Goal: Task Accomplishment & Management: Manage account settings

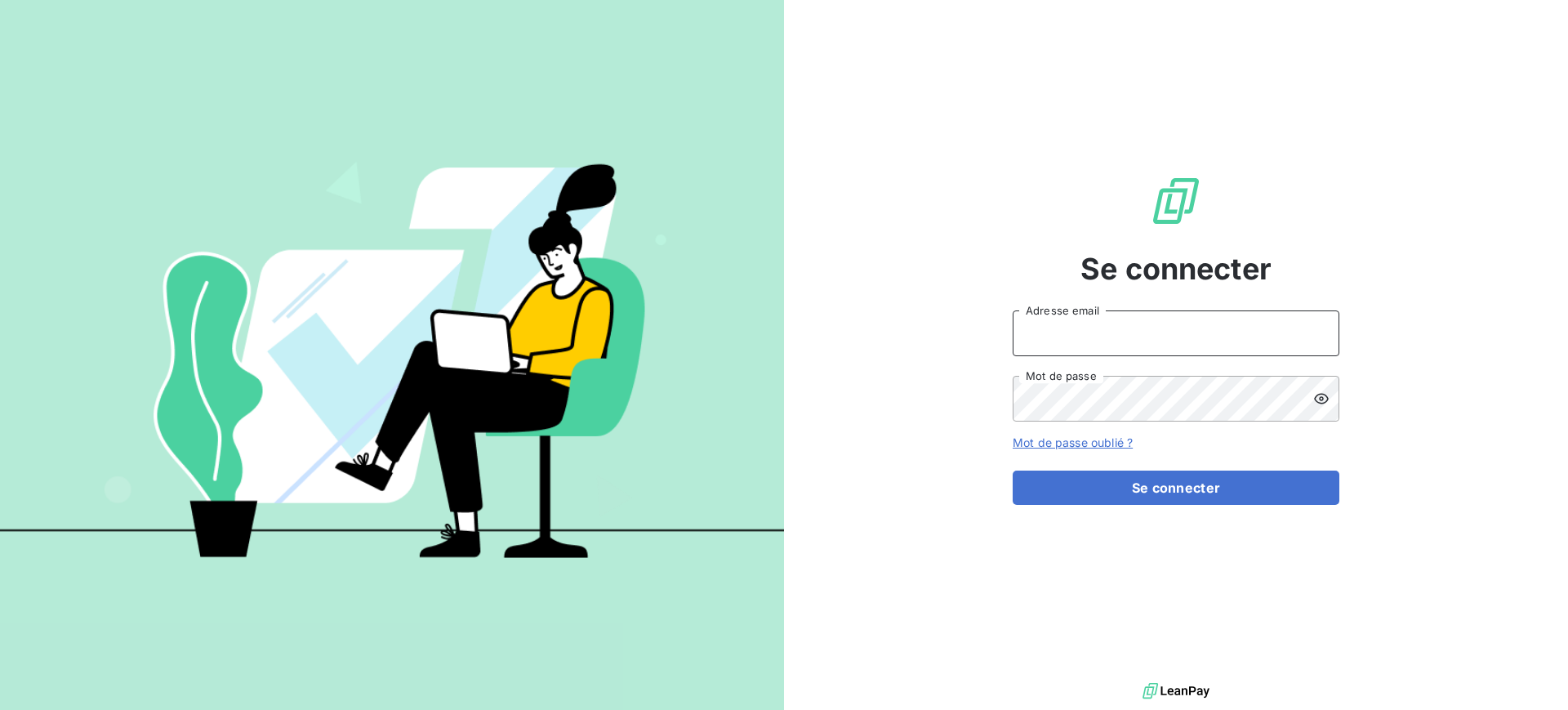
click at [1175, 331] on input "Adresse email" at bounding box center [1175, 334] width 327 height 46
type input "franck.lavocat@tamarins.re"
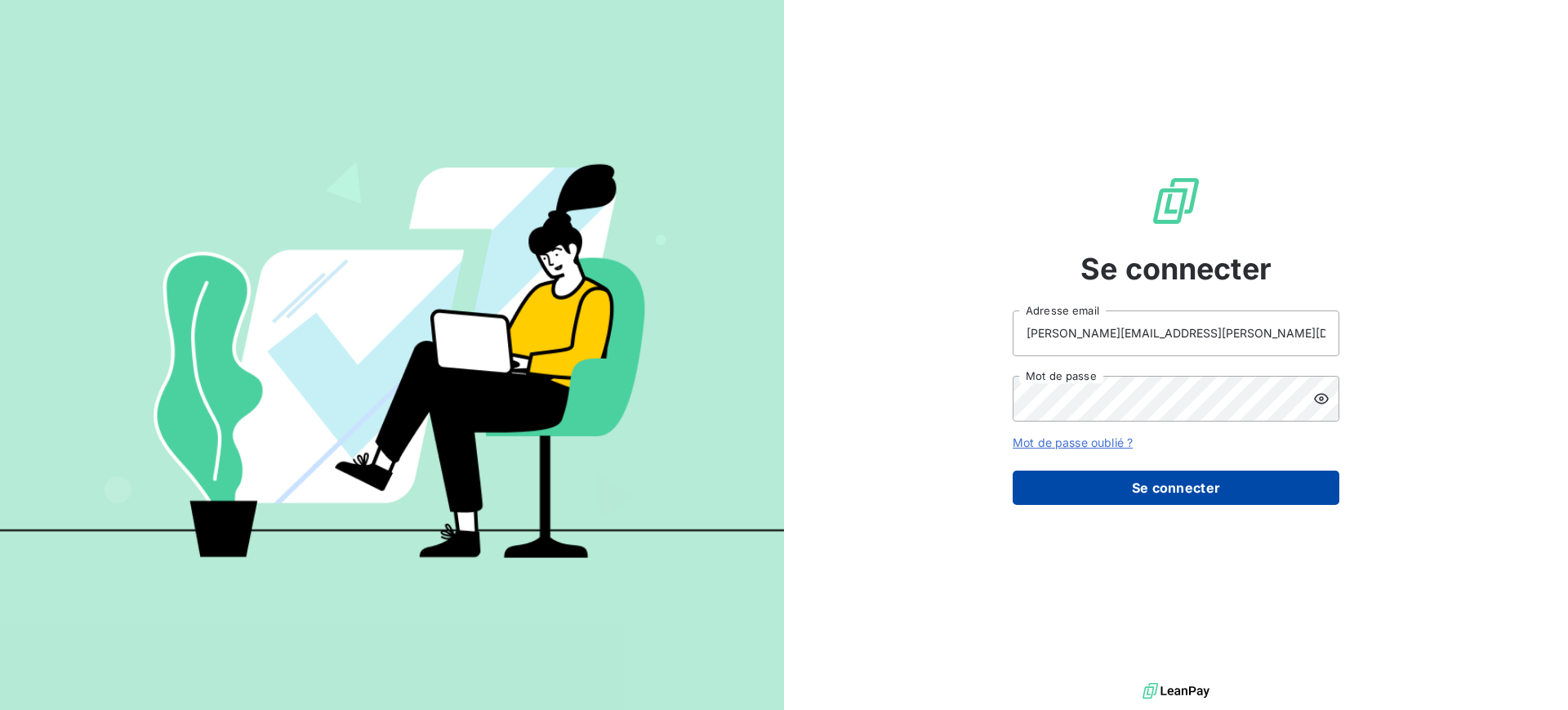
click at [1172, 480] on button "Se connecter" at bounding box center [1175, 488] width 327 height 34
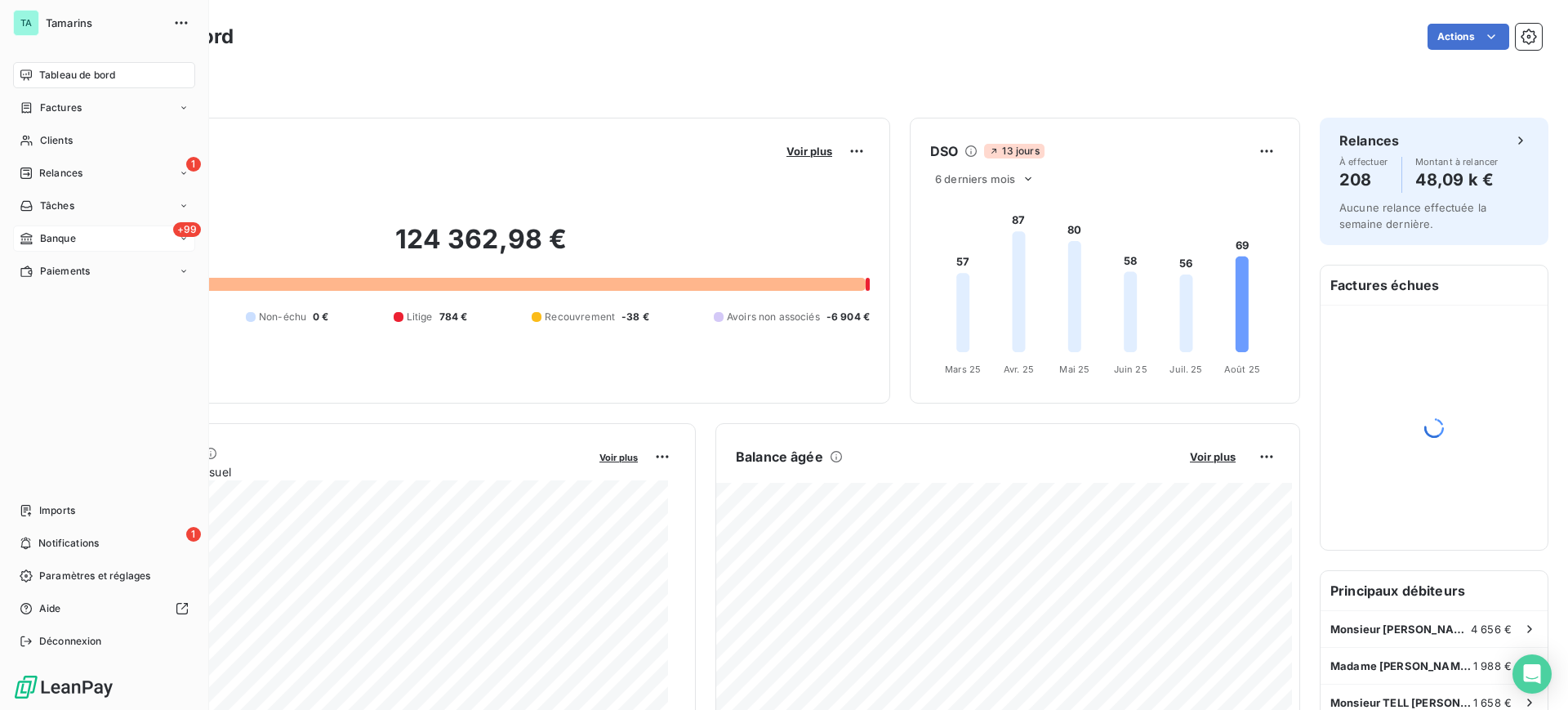
click at [67, 239] on span "Banque" at bounding box center [58, 237] width 36 height 14
